Goal: Task Accomplishment & Management: Use online tool/utility

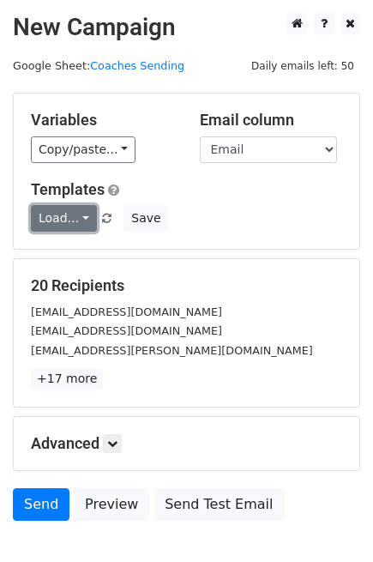
click at [74, 216] on link "Load..." at bounding box center [64, 218] width 66 height 27
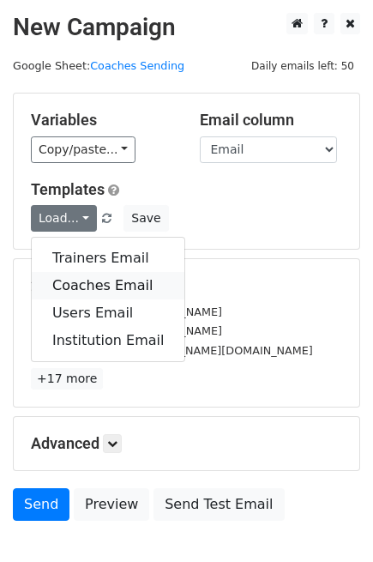
click at [97, 287] on link "Coaches Email" at bounding box center [108, 285] width 153 height 27
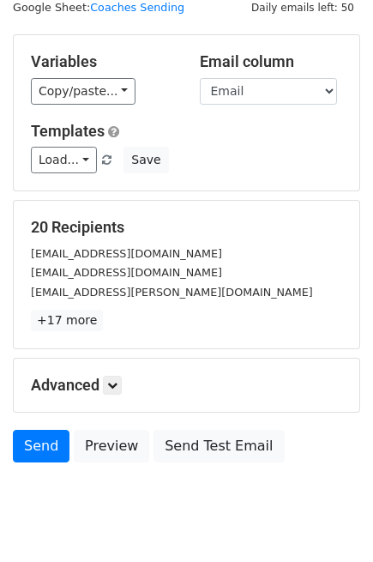
scroll to position [106, 0]
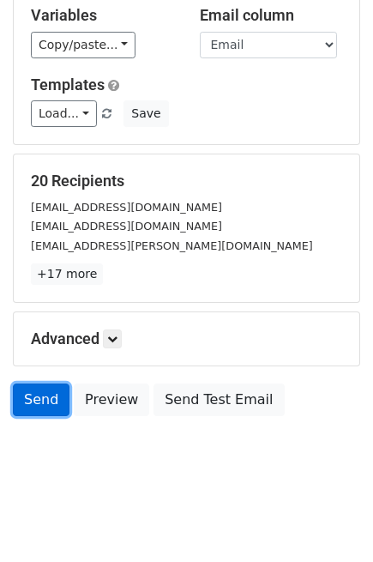
click at [31, 395] on link "Send" at bounding box center [41, 400] width 57 height 33
